Goal: Information Seeking & Learning: Learn about a topic

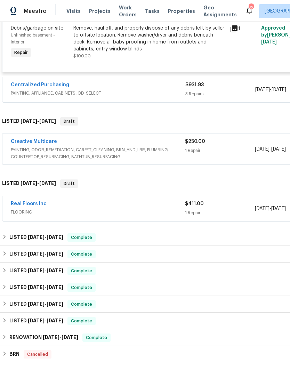
scroll to position [1418, 0]
click at [35, 205] on link "Real Floors Inc" at bounding box center [29, 204] width 36 height 5
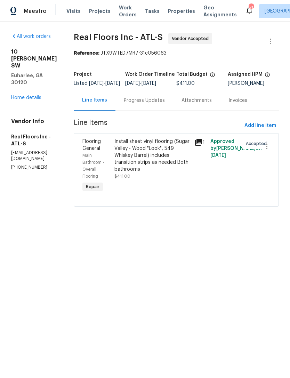
click at [162, 104] on div "Progress Updates" at bounding box center [144, 100] width 41 height 7
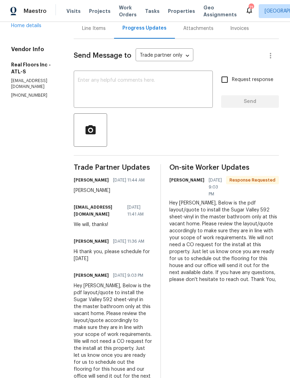
scroll to position [20, 0]
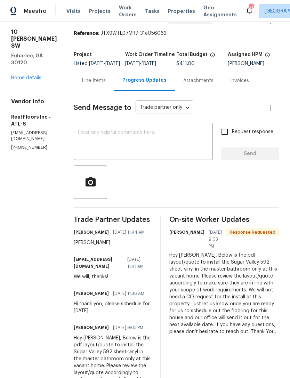
click at [101, 84] on div "Line Items" at bounding box center [94, 80] width 24 height 7
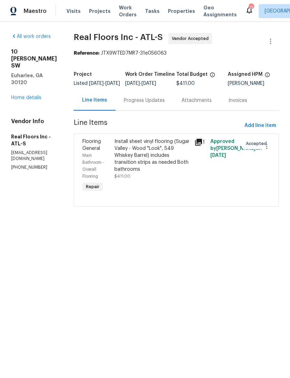
click at [102, 150] on div "Flooring General" at bounding box center [96, 145] width 28 height 14
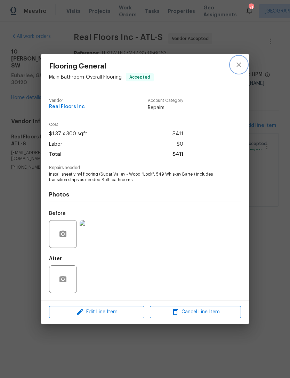
click at [242, 63] on icon "close" at bounding box center [239, 65] width 8 height 8
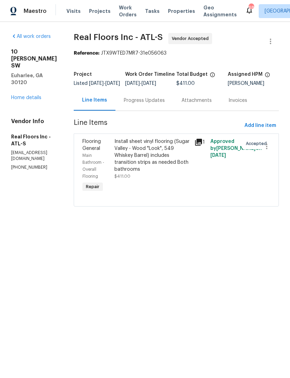
click at [16, 95] on link "Home details" at bounding box center [26, 97] width 30 height 5
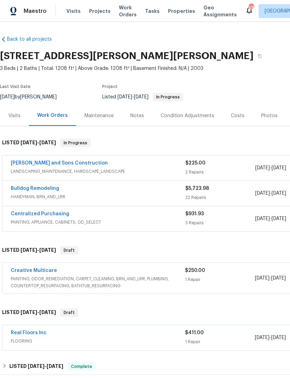
click at [84, 187] on div "Bulldog Remodeling" at bounding box center [98, 189] width 175 height 8
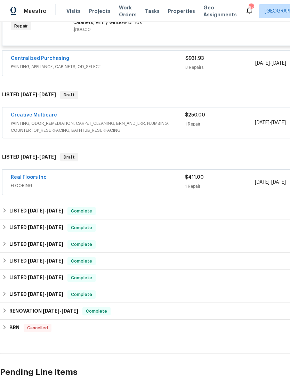
scroll to position [1445, 0]
click at [41, 180] on link "Real Floors Inc" at bounding box center [29, 177] width 36 height 5
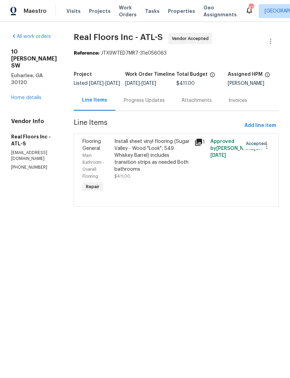
click at [202, 146] on icon at bounding box center [198, 142] width 7 height 7
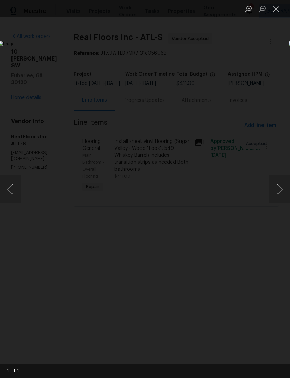
click at [277, 6] on button "Close lightbox" at bounding box center [276, 9] width 14 height 12
